Goal: Find specific page/section: Find specific page/section

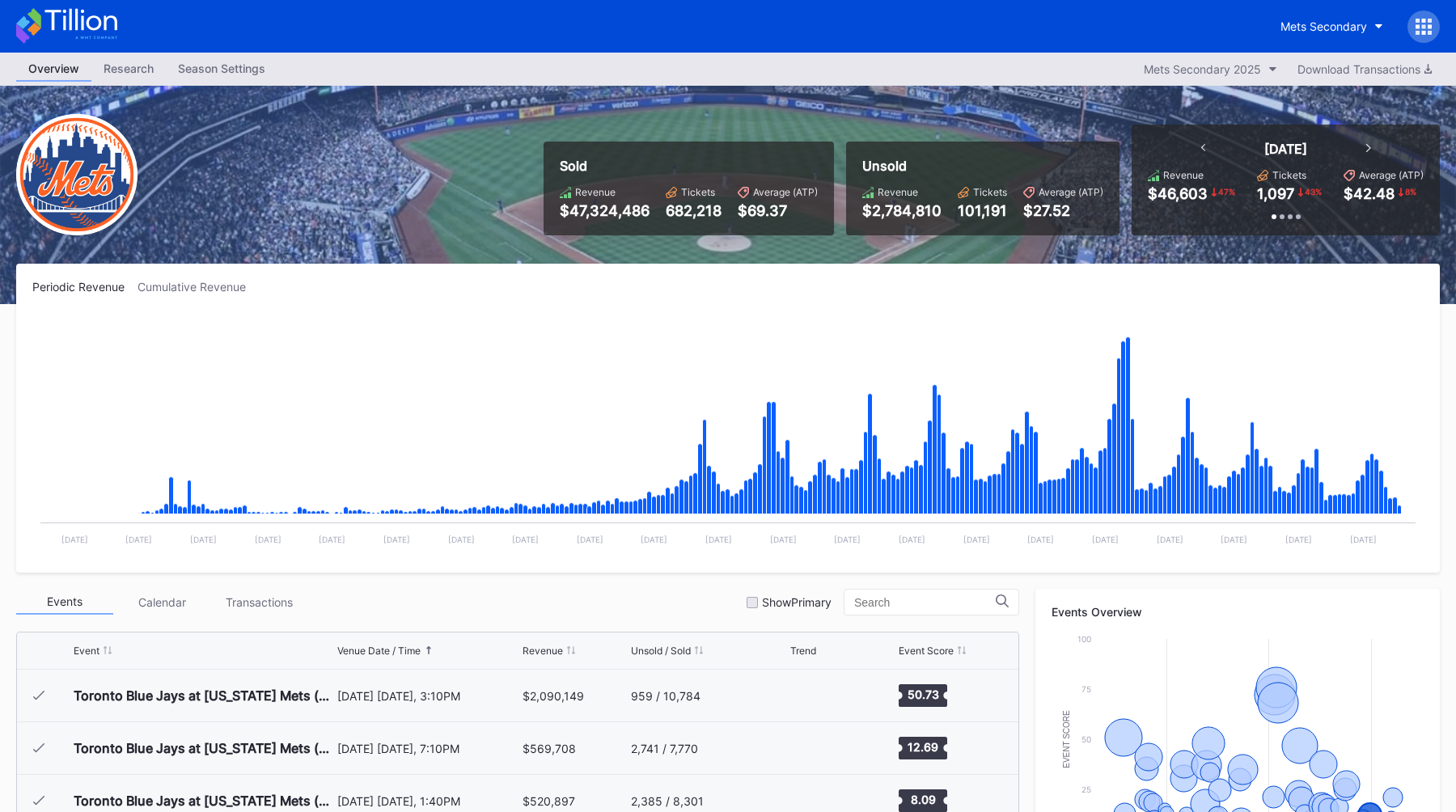
scroll to position [3676, 0]
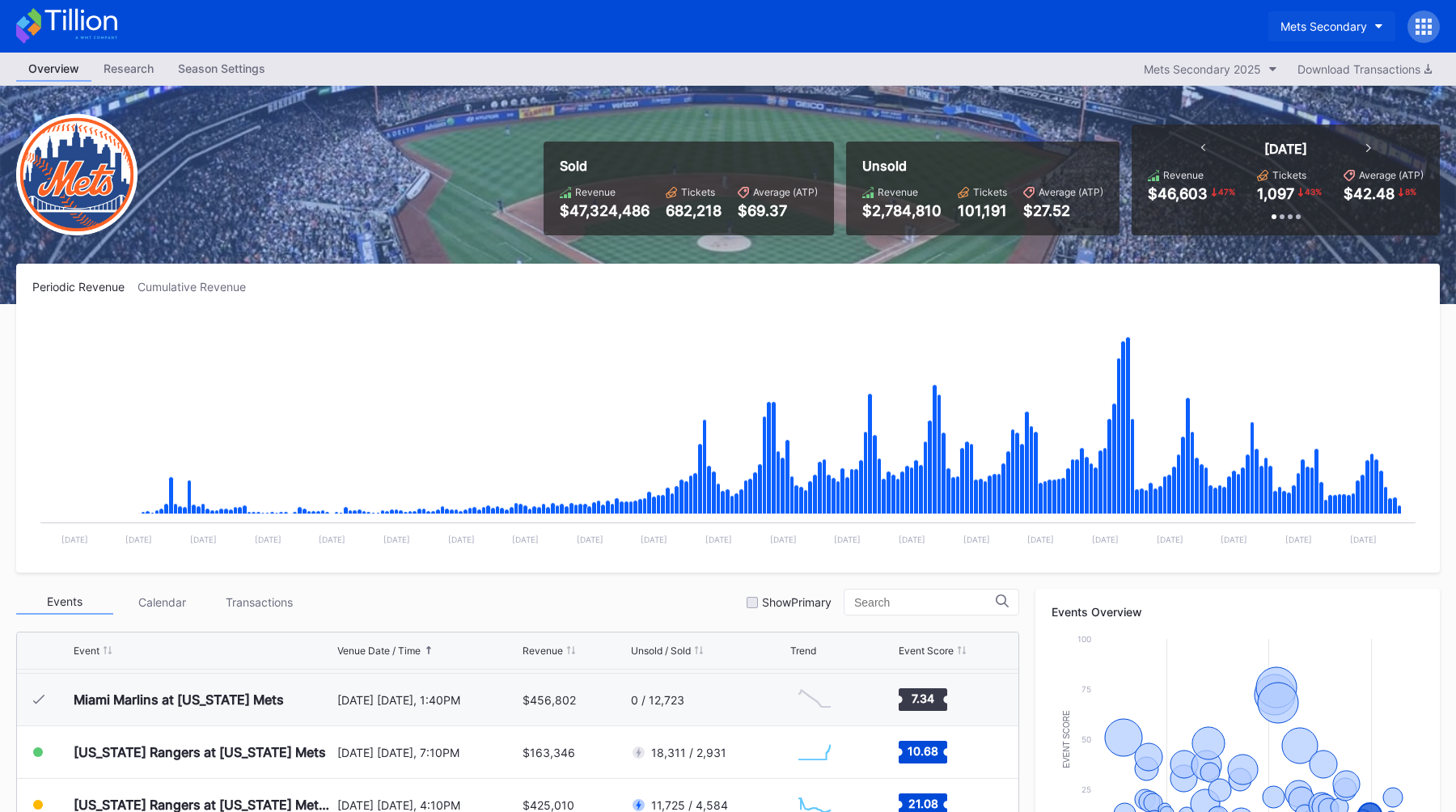
click at [1353, 29] on div "Mets Secondary" at bounding box center [1324, 26] width 87 height 14
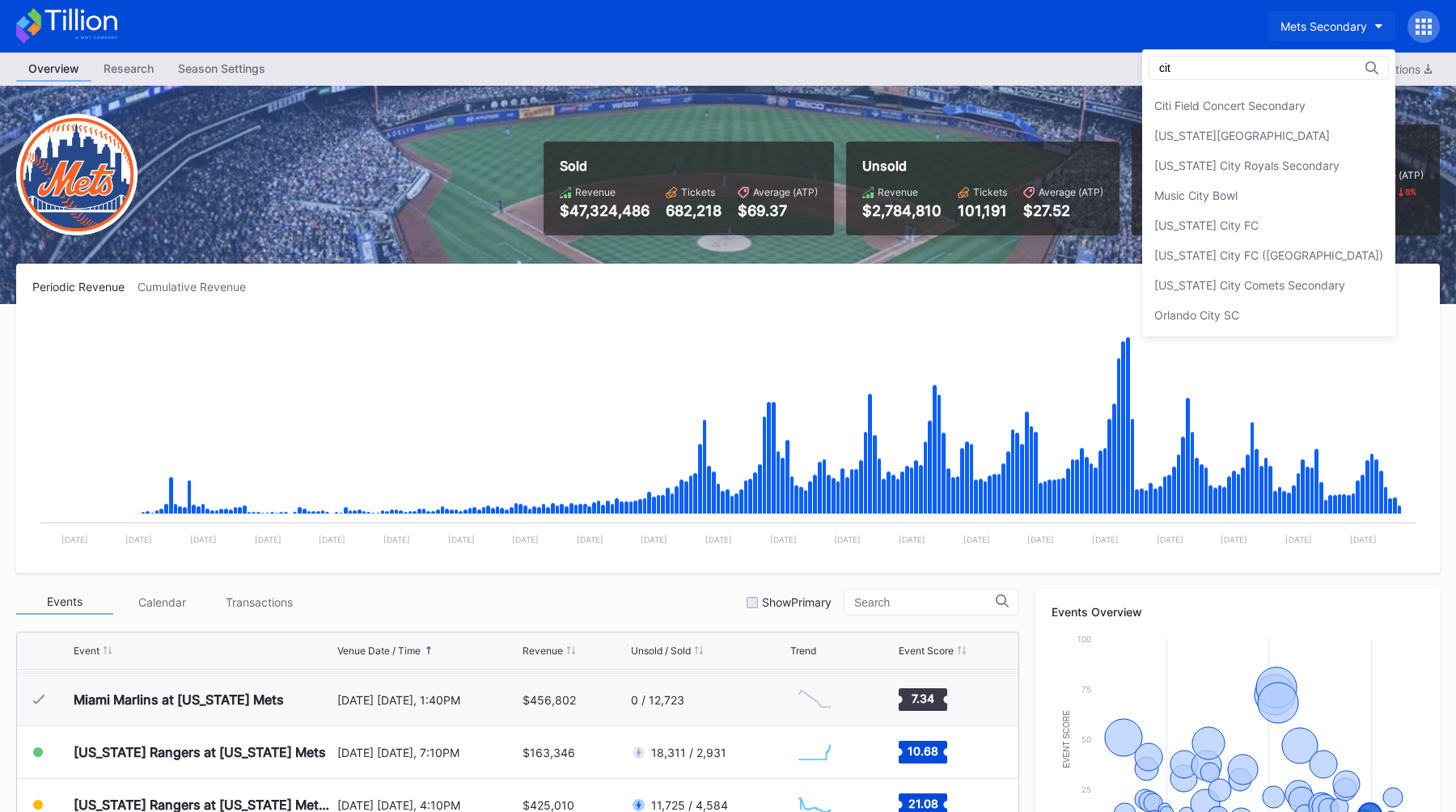
scroll to position [0, 0]
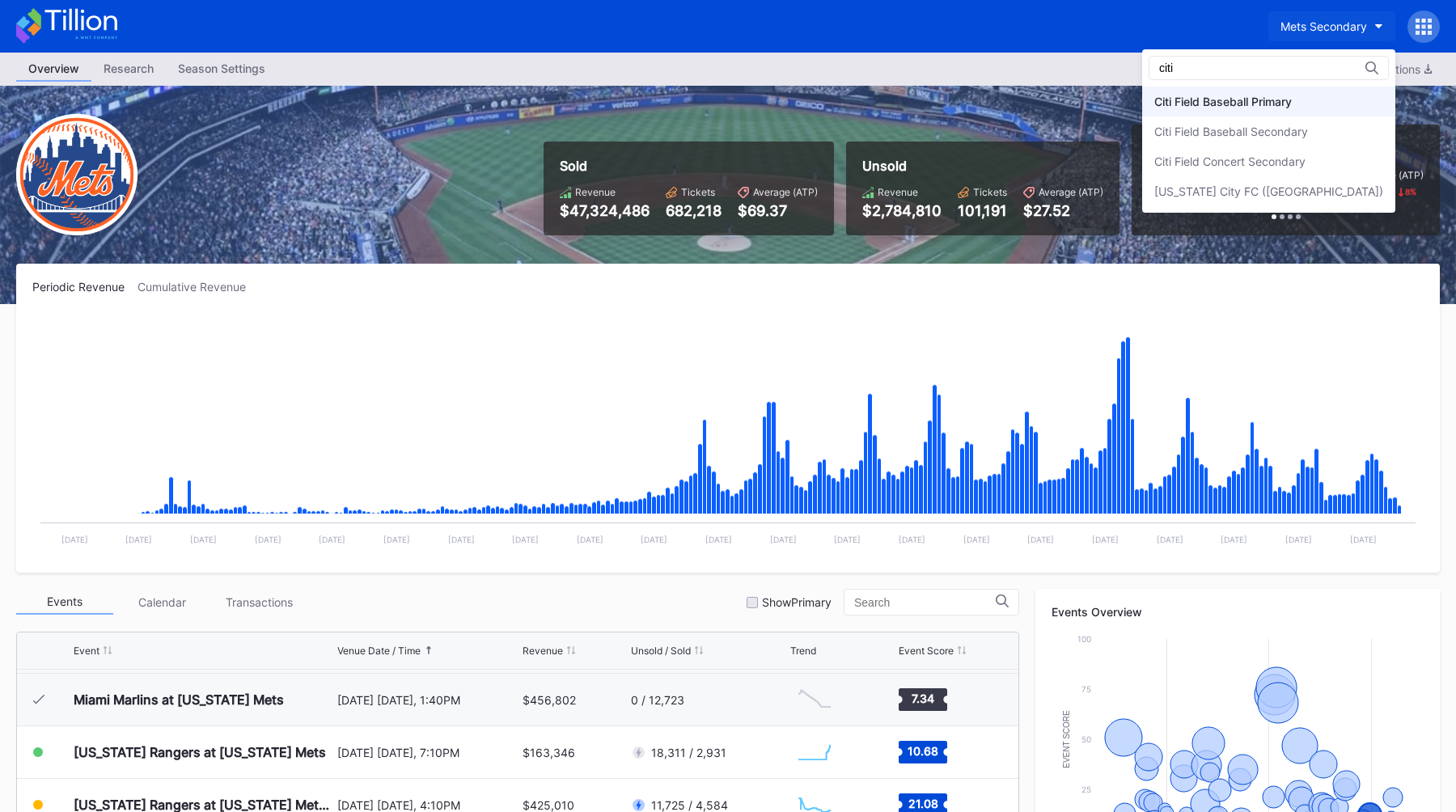
type input "citi"
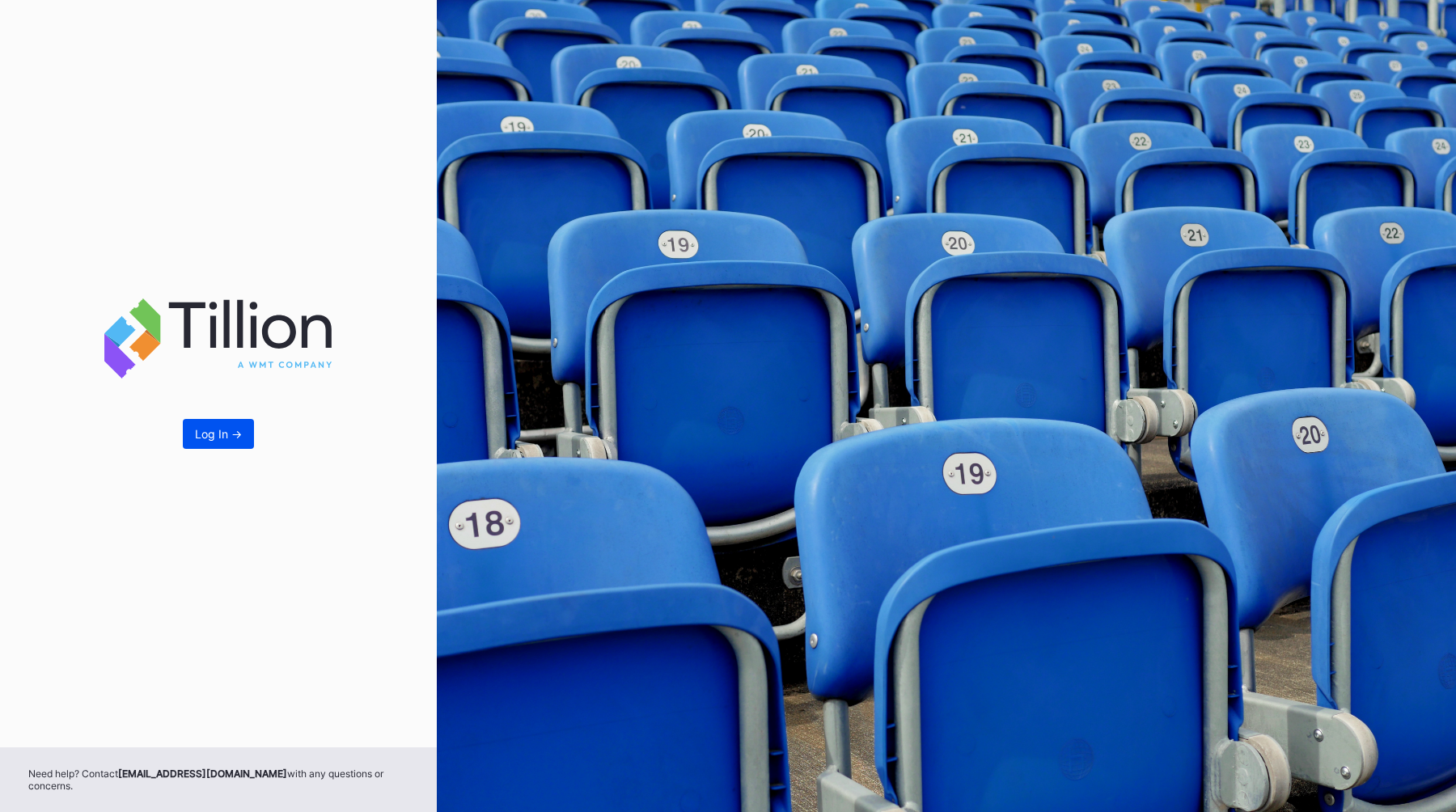
click at [242, 449] on button "Log In ->" at bounding box center [218, 434] width 71 height 30
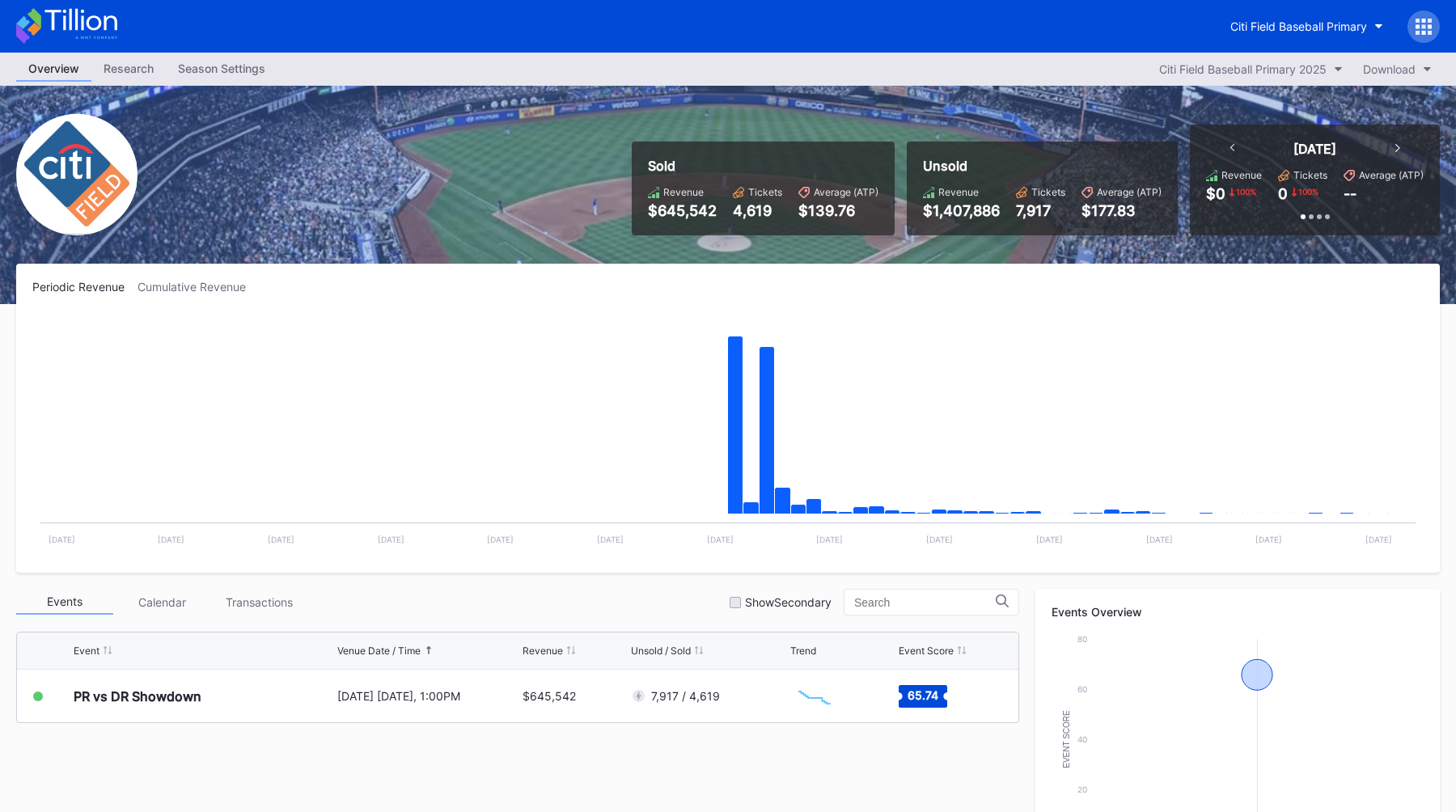
click at [175, 290] on div "Cumulative Revenue" at bounding box center [198, 286] width 121 height 14
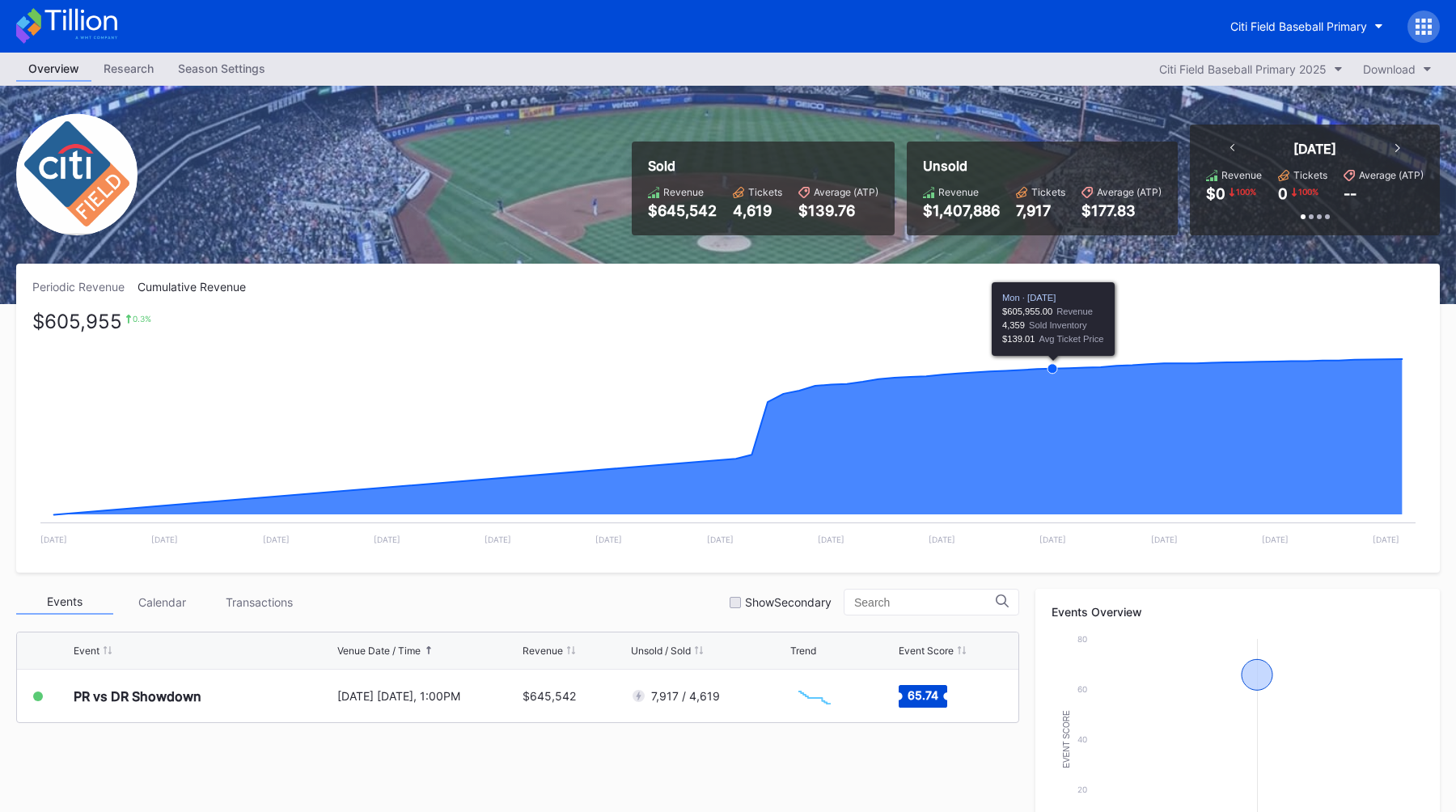
click at [1057, 366] on icon "Chart title" at bounding box center [1052, 369] width 10 height 10
